Goal: Task Accomplishment & Management: Manage account settings

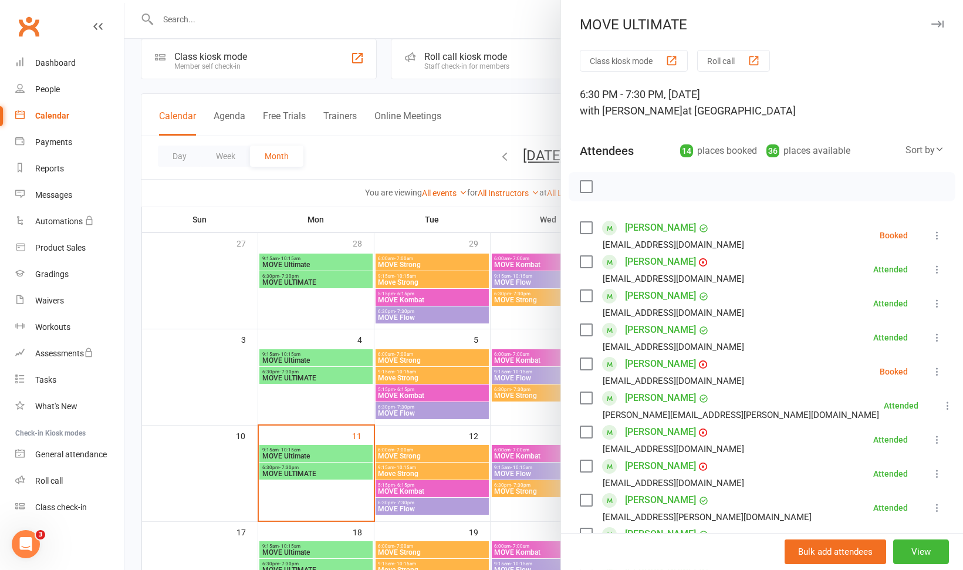
scroll to position [173, 0]
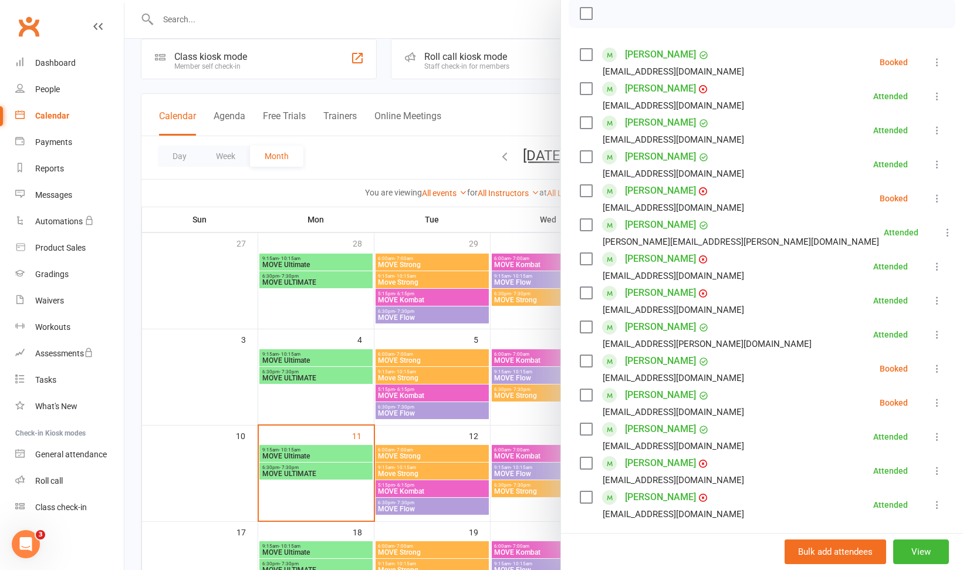
click at [345, 166] on div at bounding box center [543, 285] width 839 height 570
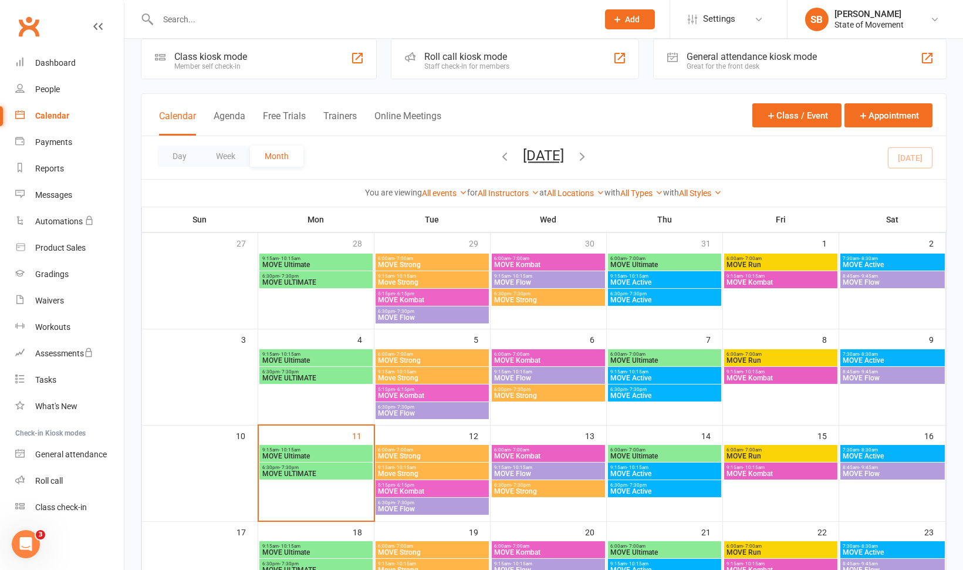
click at [424, 490] on span "MOVE Kombat" at bounding box center [432, 491] width 109 height 7
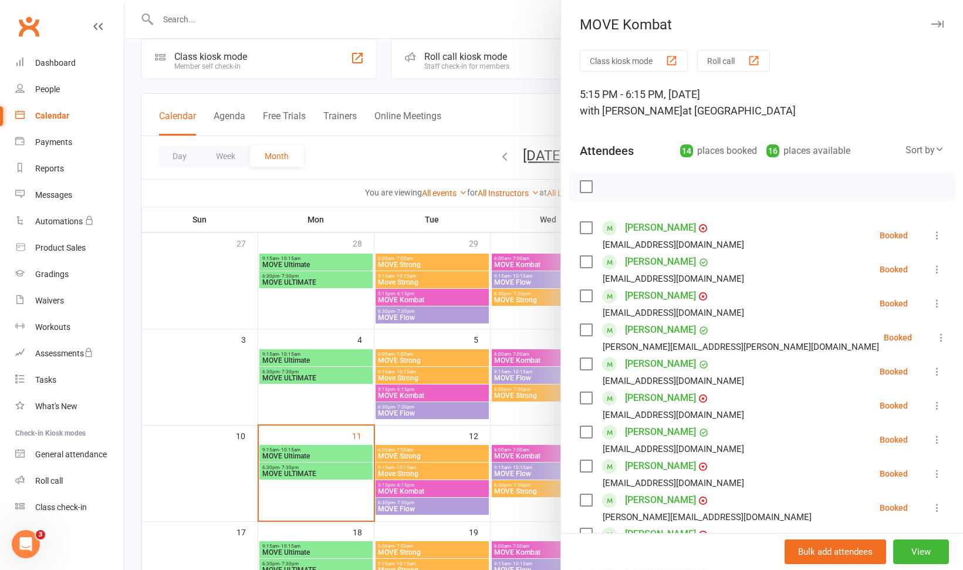
click at [931, 305] on icon at bounding box center [937, 304] width 12 height 12
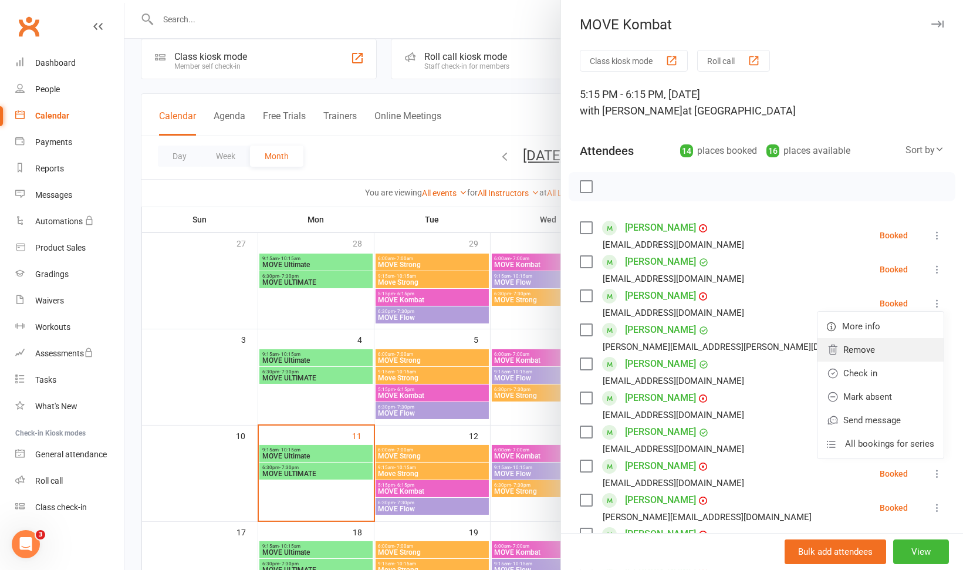
click at [854, 347] on link "Remove" at bounding box center [881, 349] width 126 height 23
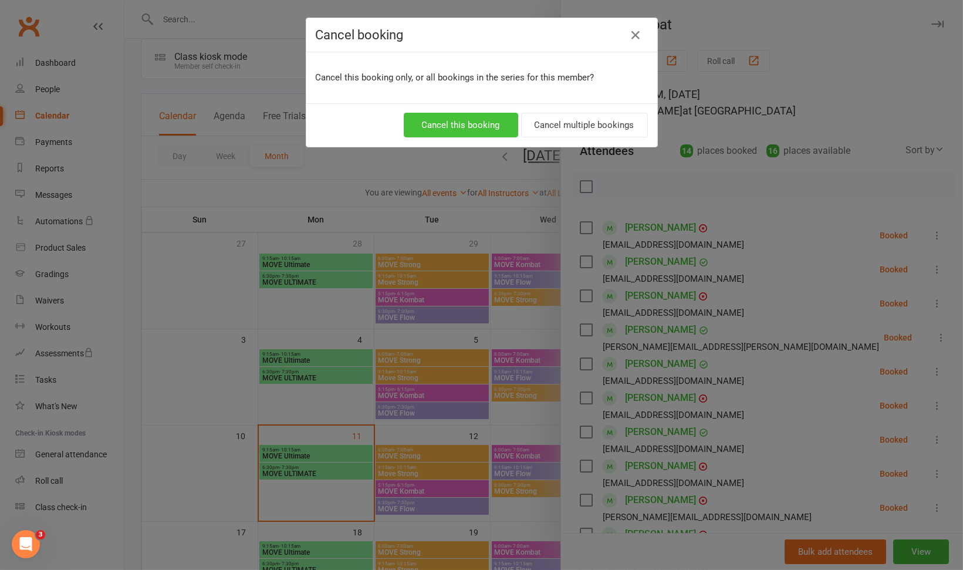
click at [454, 124] on button "Cancel this booking" at bounding box center [461, 125] width 114 height 25
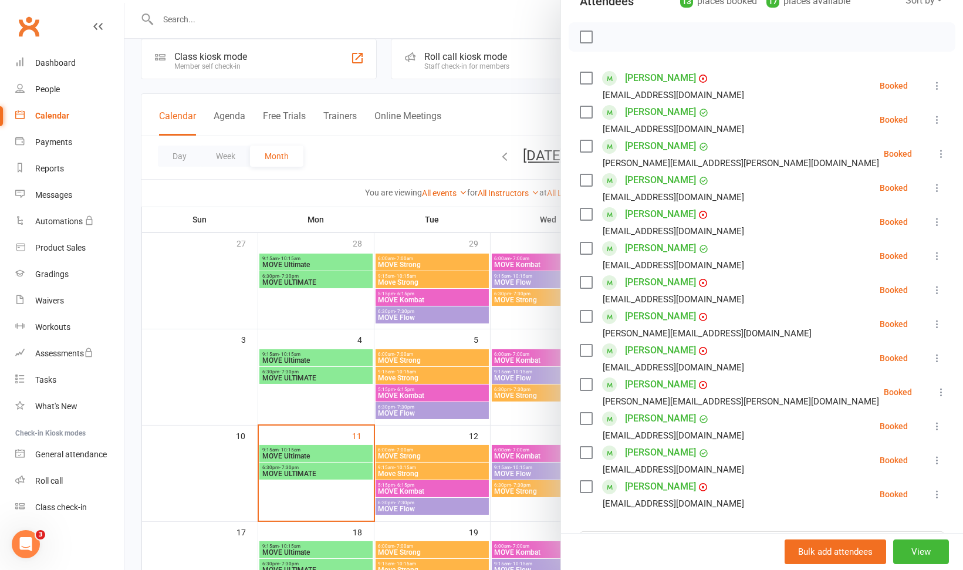
scroll to position [156, 0]
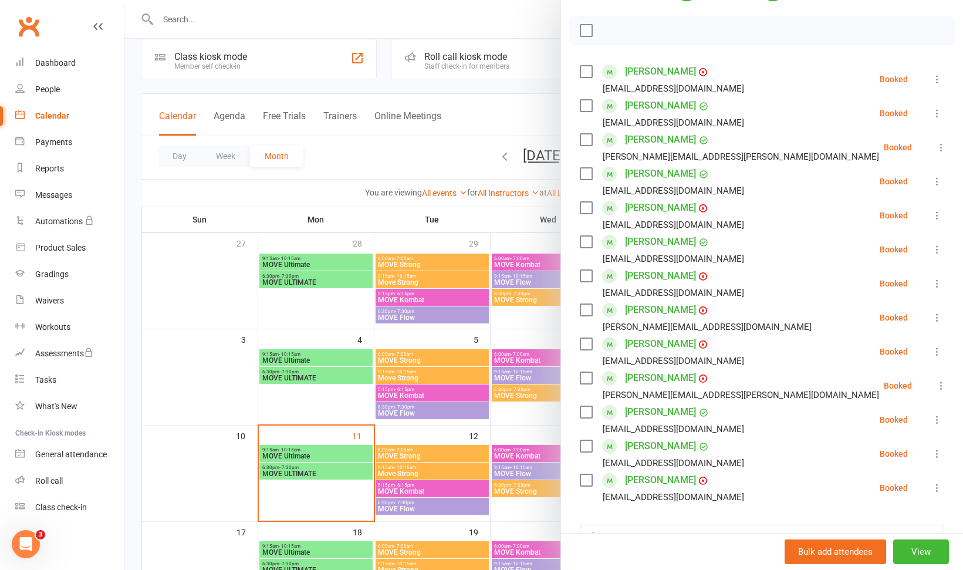
click at [931, 316] on icon at bounding box center [937, 318] width 12 height 12
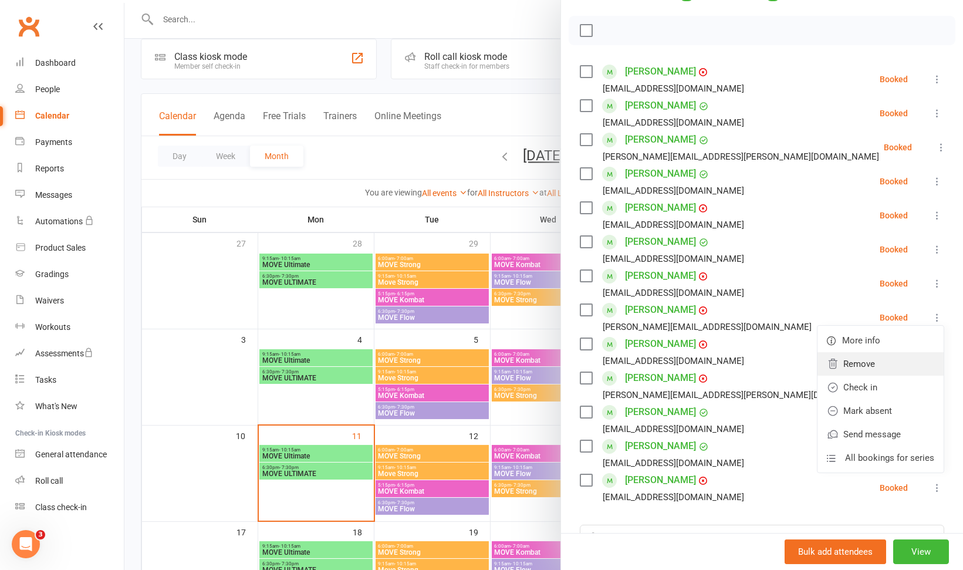
click at [872, 365] on link "Remove" at bounding box center [881, 363] width 126 height 23
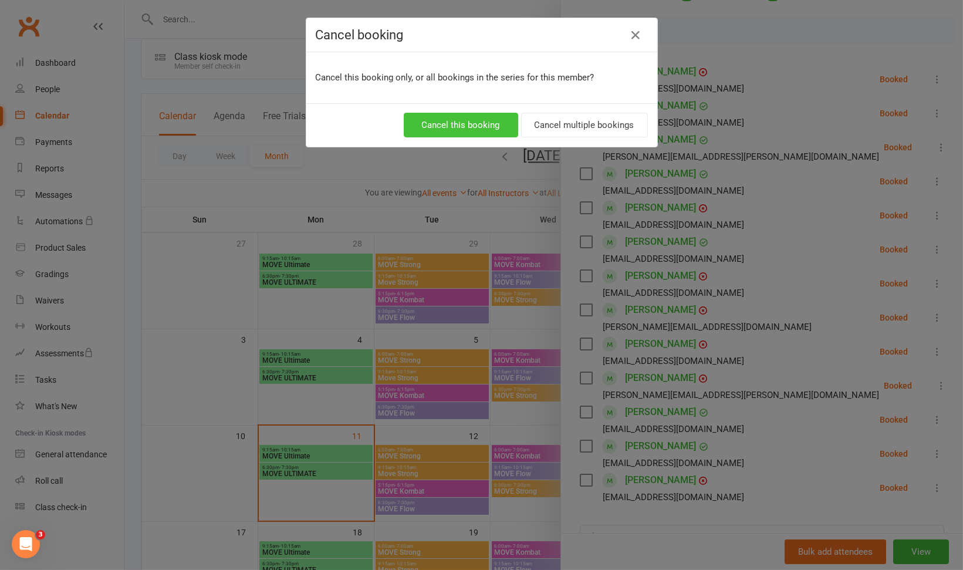
click at [461, 120] on button "Cancel this booking" at bounding box center [461, 125] width 114 height 25
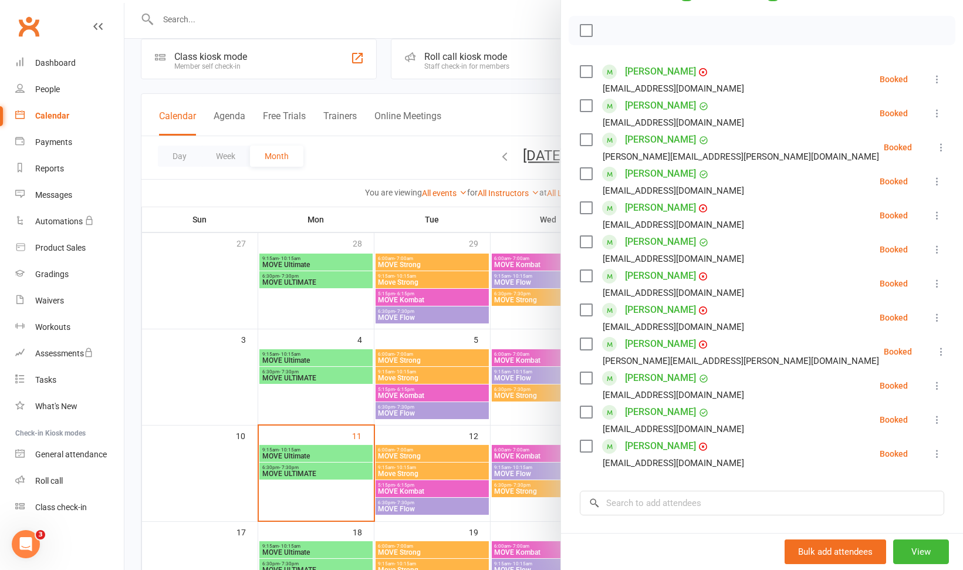
click at [931, 451] on icon at bounding box center [937, 454] width 12 height 12
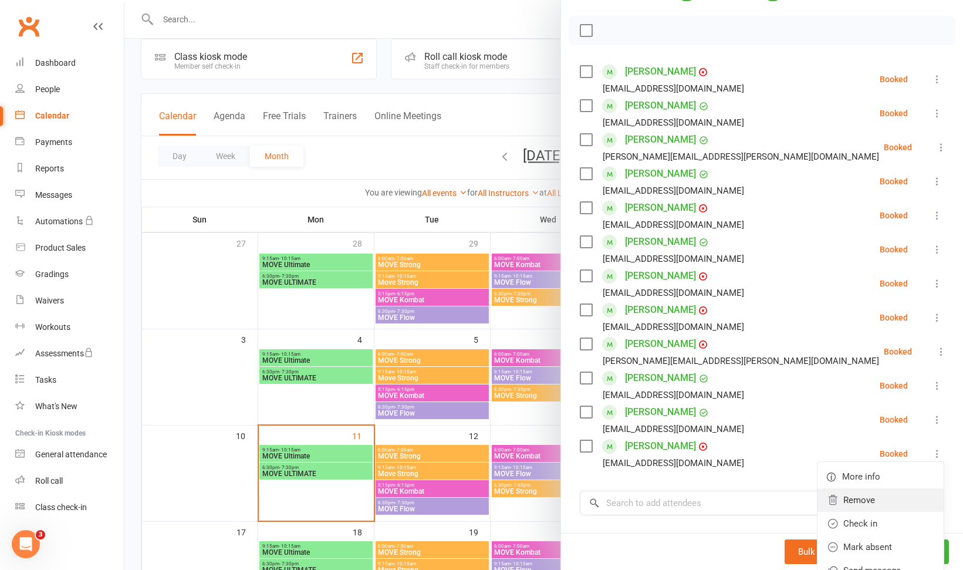
click at [847, 499] on link "Remove" at bounding box center [881, 499] width 126 height 23
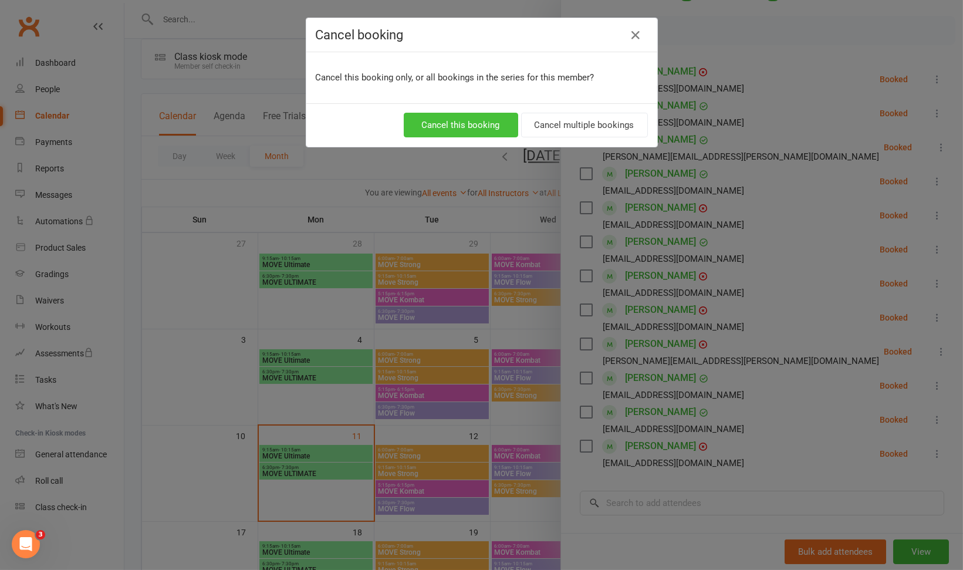
click at [475, 127] on button "Cancel this booking" at bounding box center [461, 125] width 114 height 25
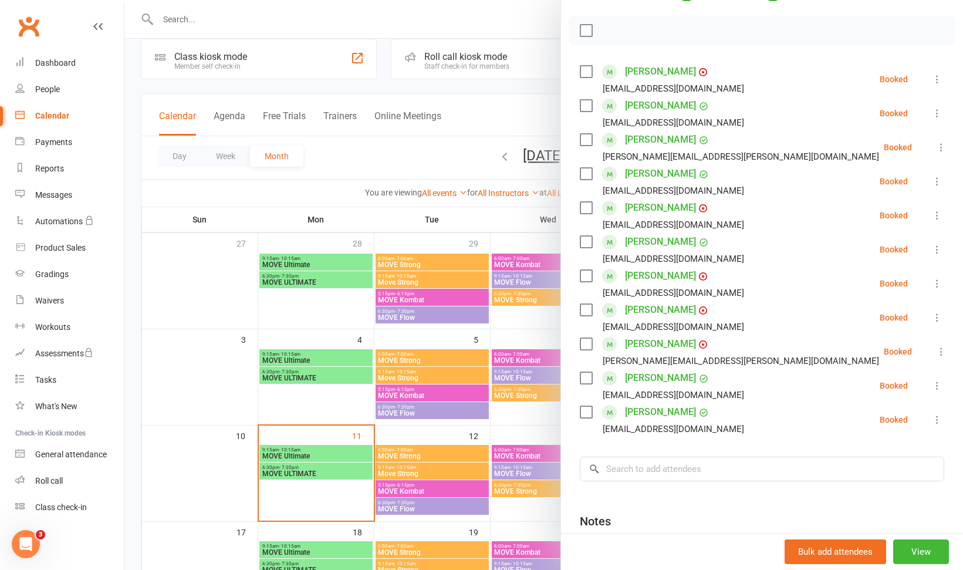
click at [931, 386] on icon at bounding box center [937, 386] width 12 height 12
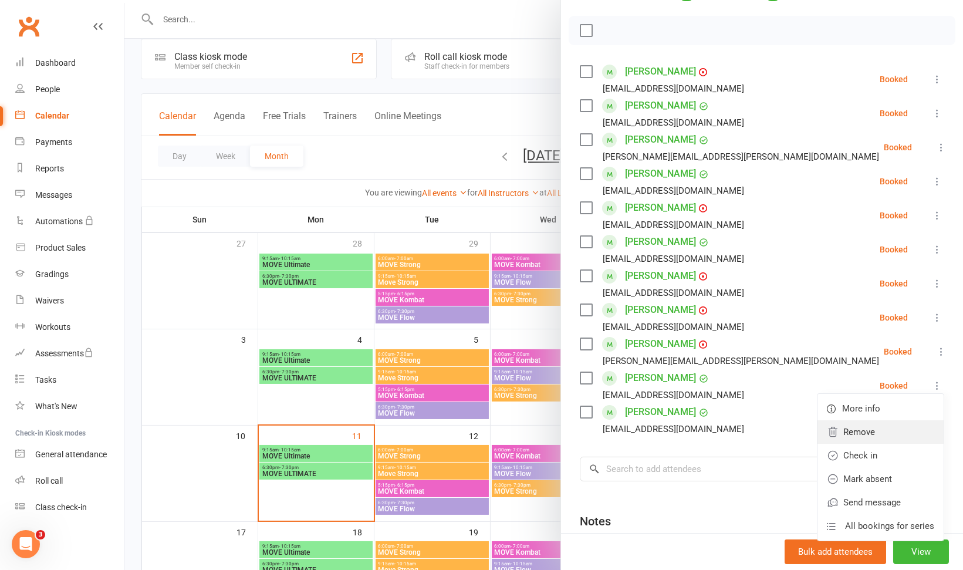
click at [849, 430] on link "Remove" at bounding box center [881, 431] width 126 height 23
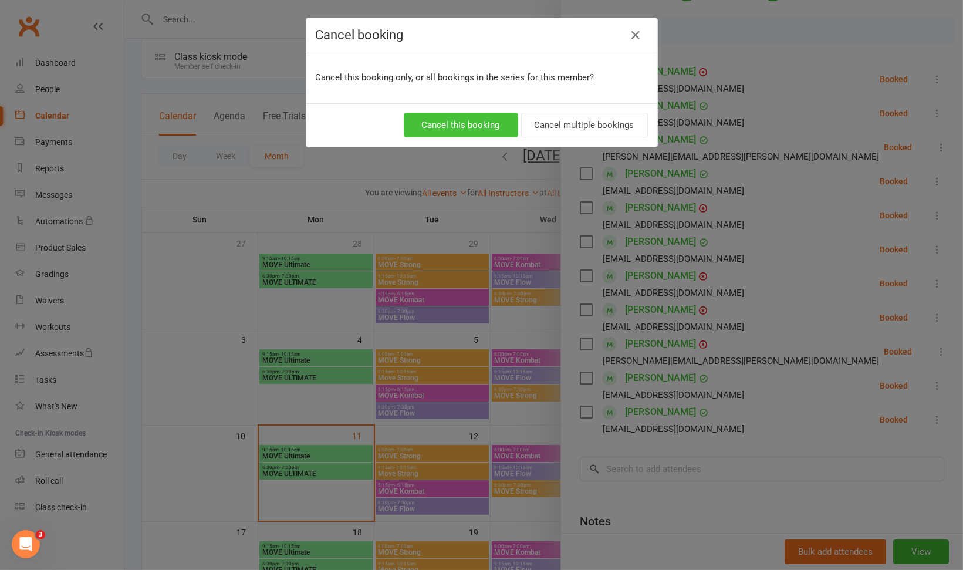
click at [467, 123] on button "Cancel this booking" at bounding box center [461, 125] width 114 height 25
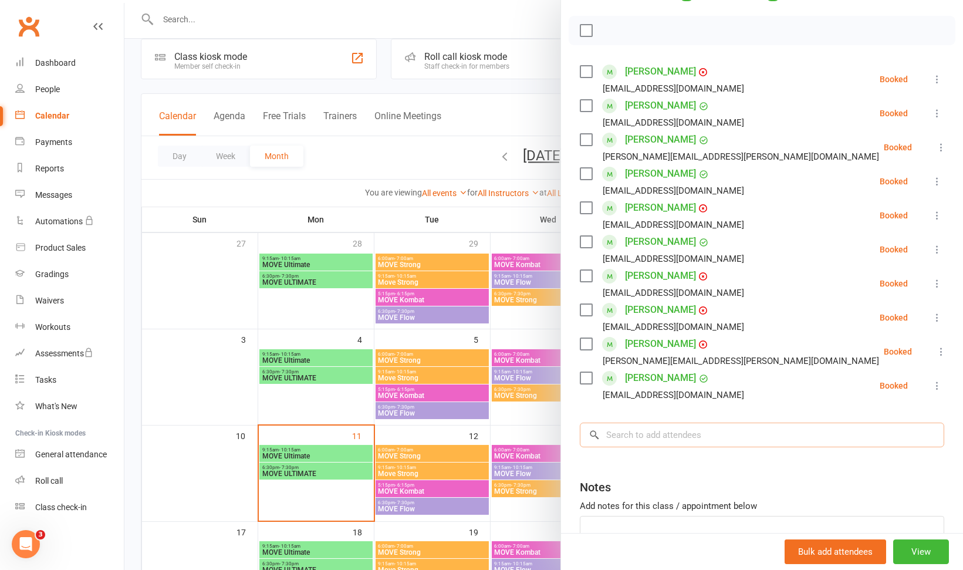
click at [634, 439] on input "search" at bounding box center [762, 435] width 364 height 25
type input "[PERSON_NAME]"
click at [527, 315] on div at bounding box center [543, 285] width 839 height 570
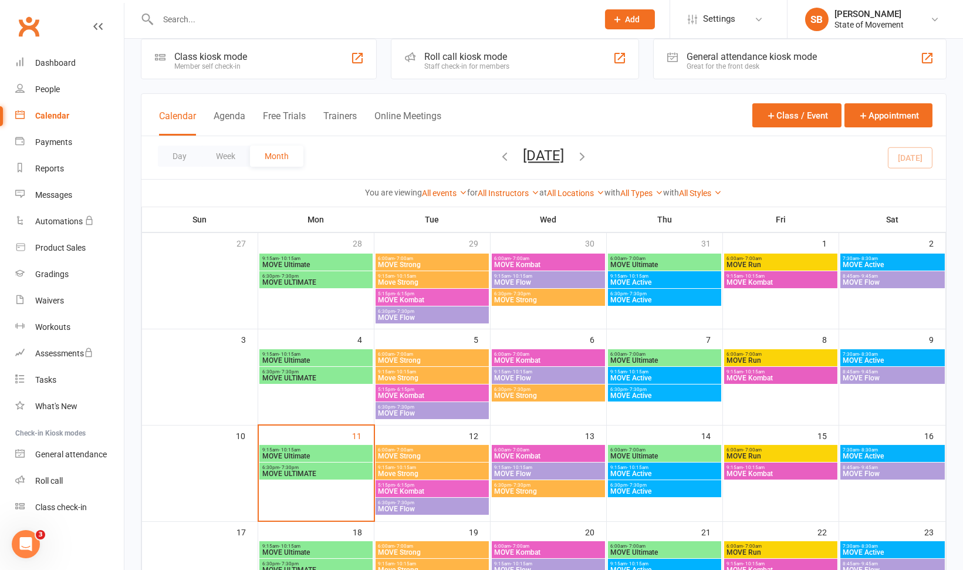
click at [632, 488] on span "MOVE Active" at bounding box center [664, 491] width 109 height 7
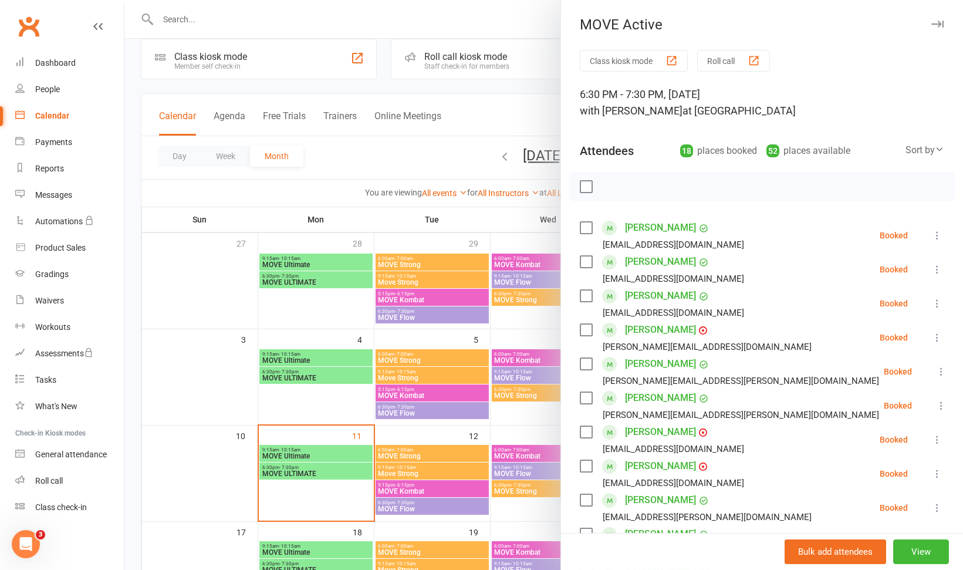
scroll to position [498, 0]
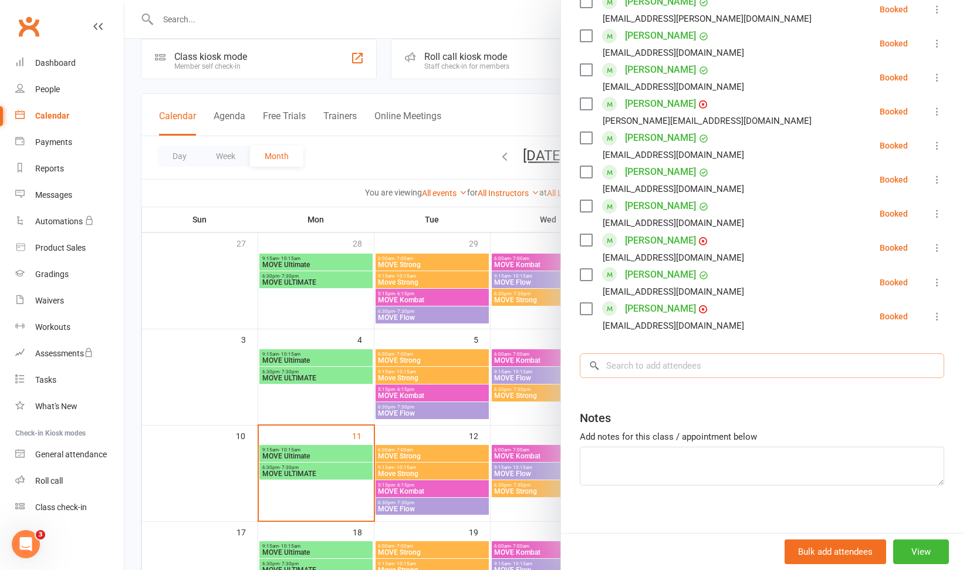
click at [786, 370] on input "search" at bounding box center [762, 365] width 364 height 25
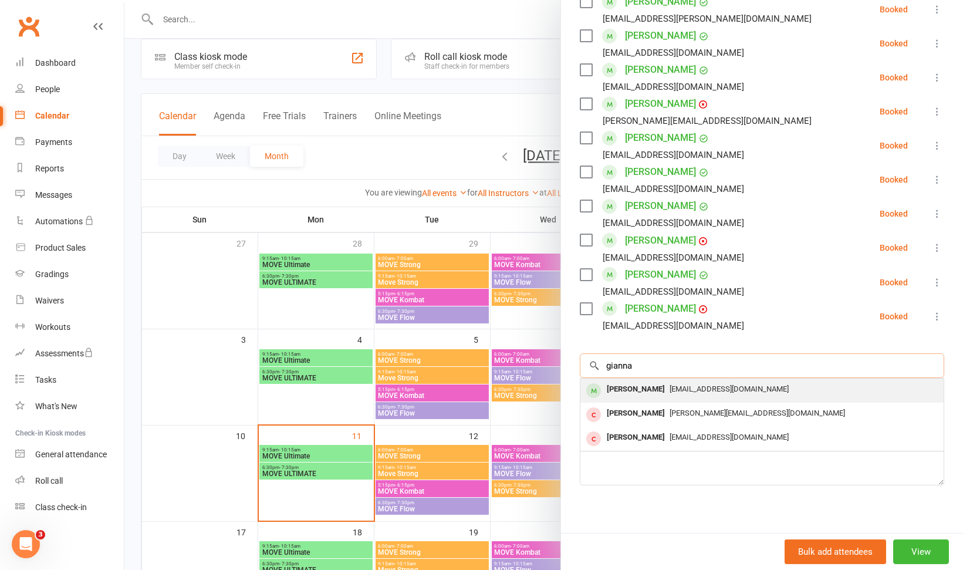
type input "gianna"
click at [754, 387] on span "[EMAIL_ADDRESS][DOMAIN_NAME]" at bounding box center [729, 388] width 119 height 9
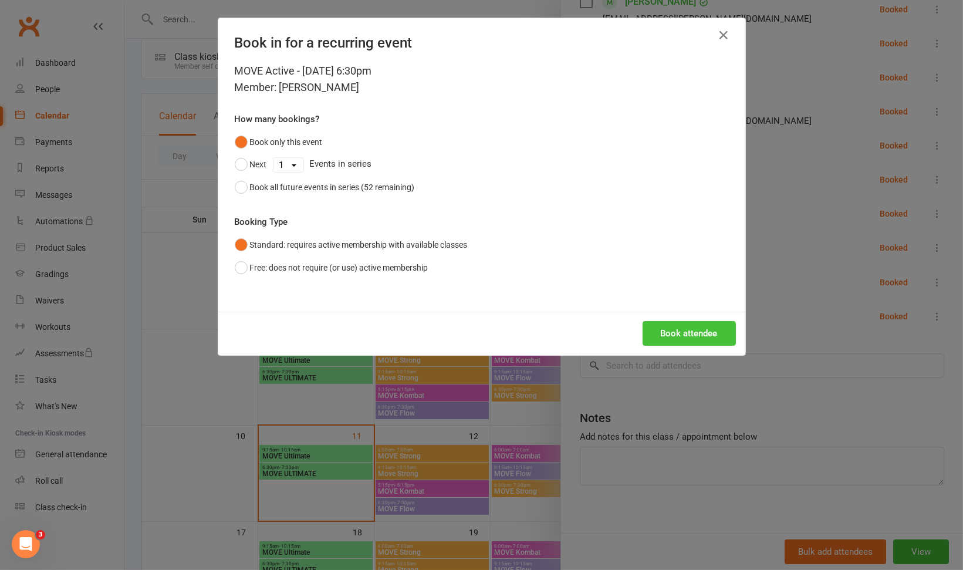
click at [678, 335] on button "Book attendee" at bounding box center [689, 333] width 93 height 25
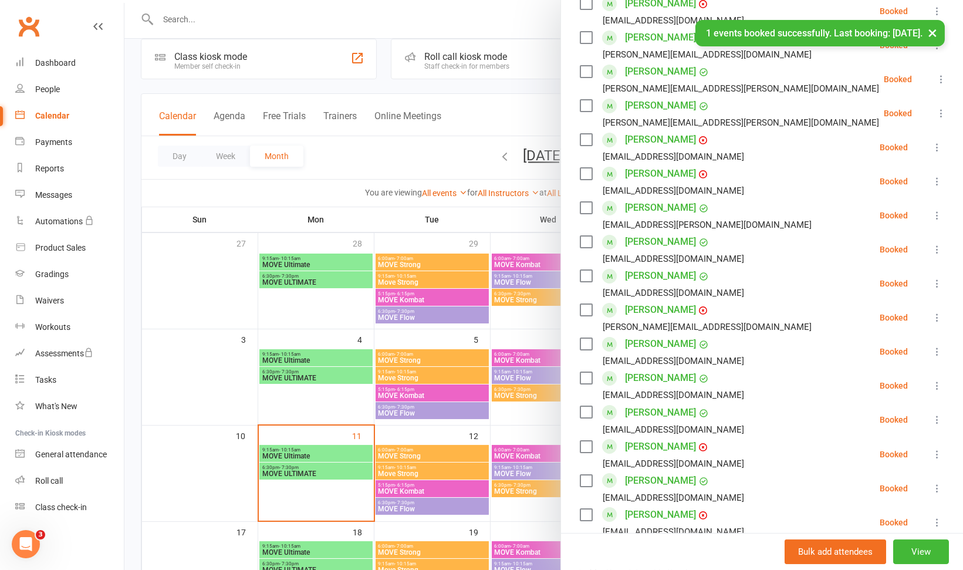
scroll to position [325, 0]
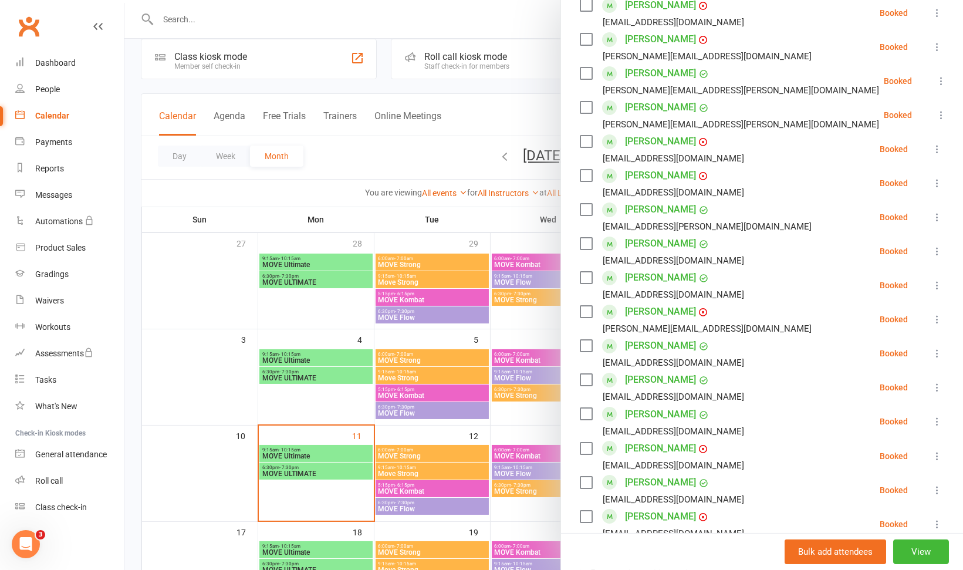
click at [462, 214] on div at bounding box center [543, 285] width 839 height 570
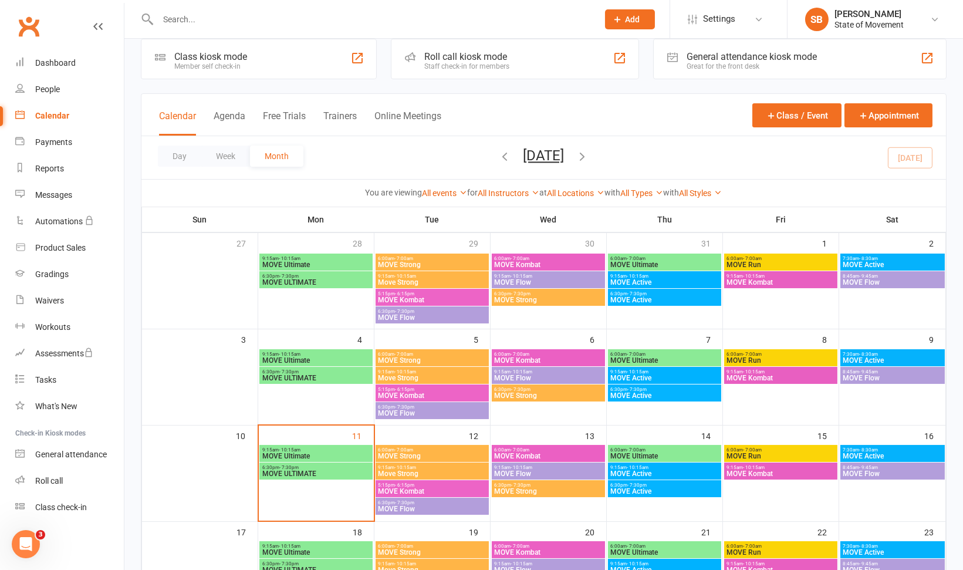
click at [432, 488] on span "MOVE Kombat" at bounding box center [432, 491] width 109 height 7
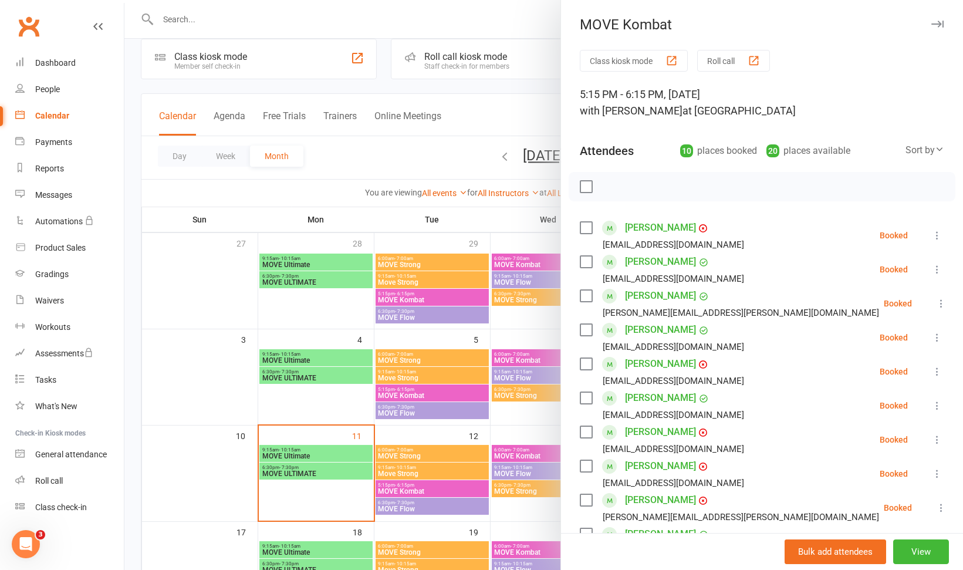
scroll to position [234, 0]
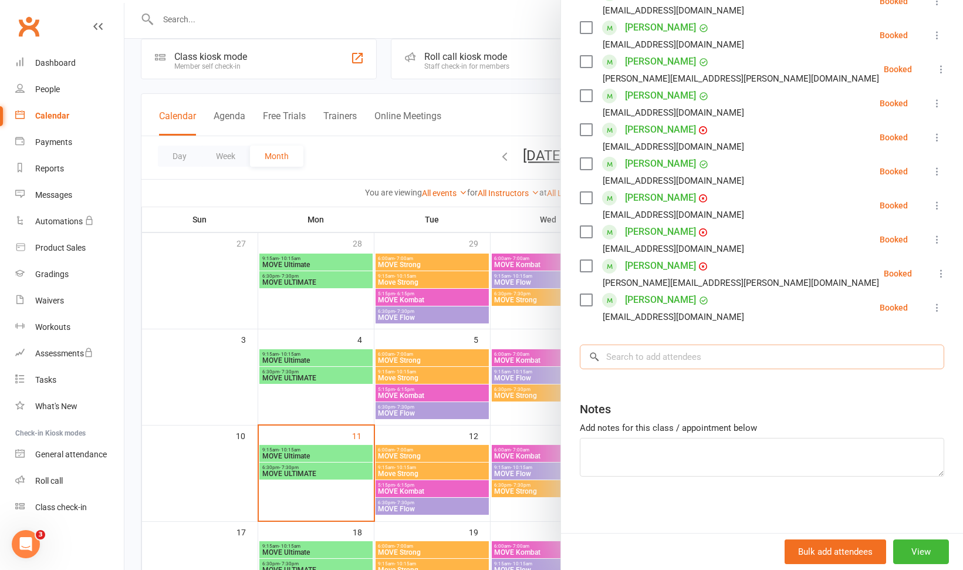
click at [690, 349] on input "search" at bounding box center [762, 357] width 364 height 25
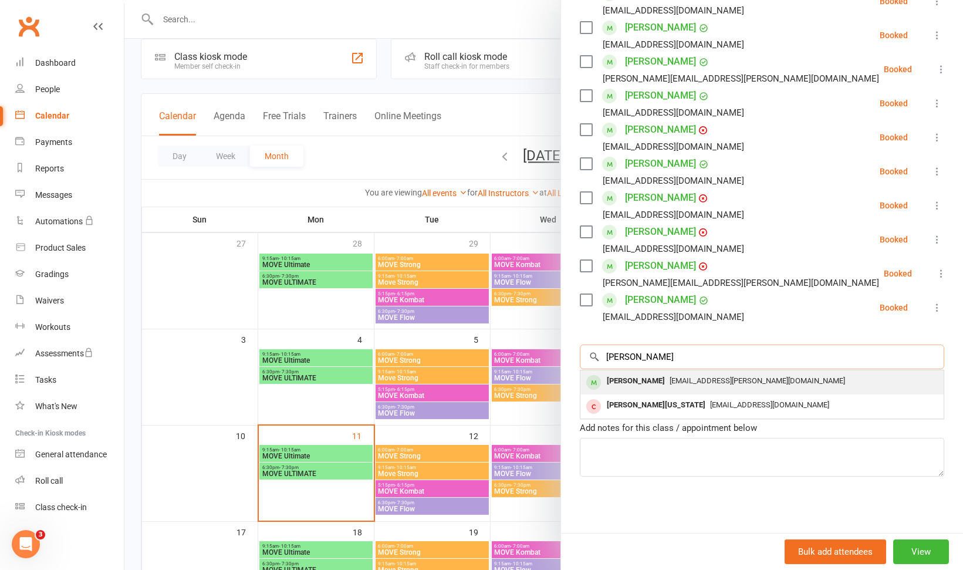
type input "[PERSON_NAME]"
click at [676, 382] on span "[EMAIL_ADDRESS][PERSON_NAME][DOMAIN_NAME]" at bounding box center [757, 380] width 175 height 9
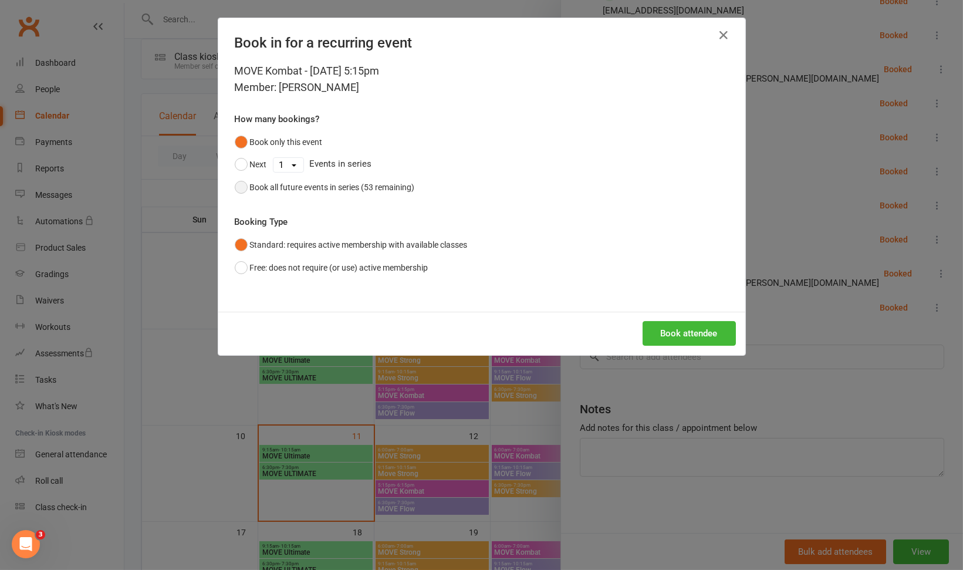
click at [345, 193] on div "Book all future events in series (53 remaining)" at bounding box center [332, 187] width 165 height 13
click at [674, 332] on button "Book attendee" at bounding box center [689, 333] width 93 height 25
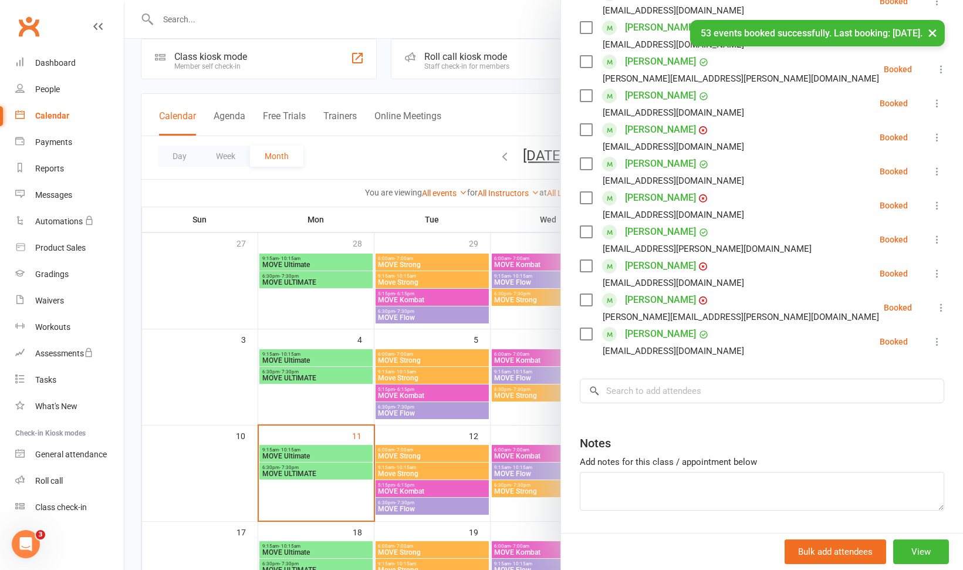
click at [469, 221] on div at bounding box center [543, 285] width 839 height 570
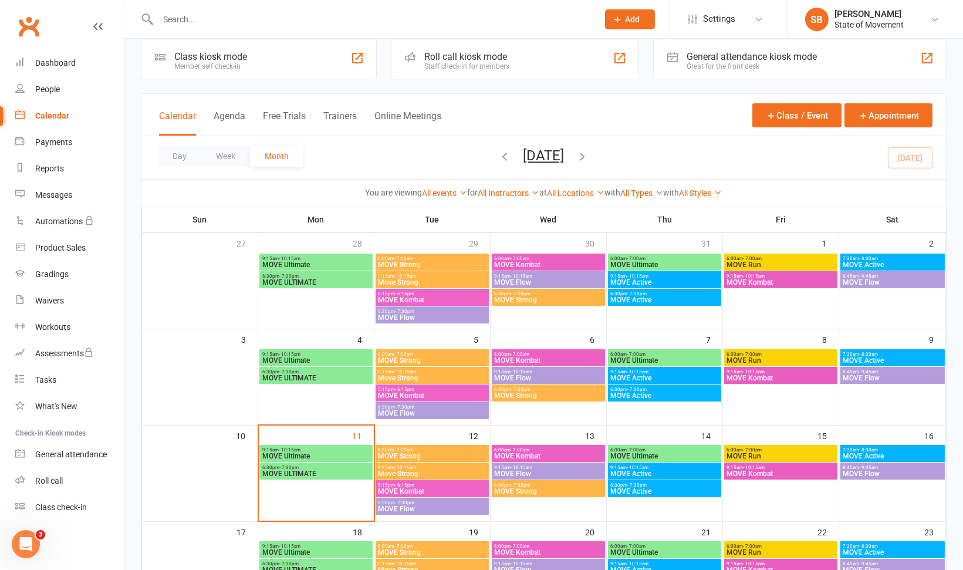
click at [422, 508] on span "MOVE Flow" at bounding box center [432, 508] width 109 height 7
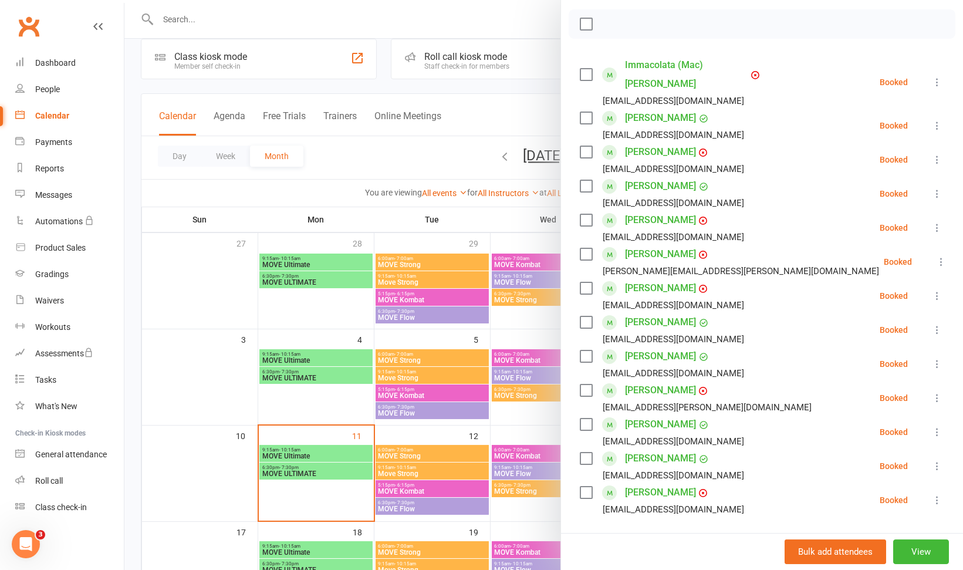
scroll to position [167, 0]
